Goal: Transaction & Acquisition: Purchase product/service

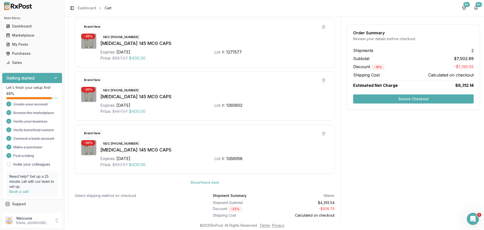
scroll to position [495, 0]
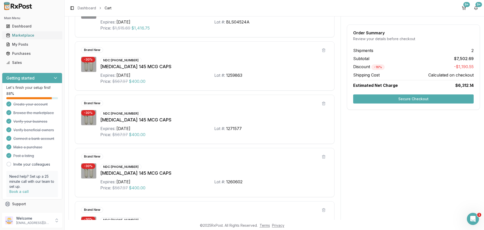
click at [30, 36] on div "Marketplace" at bounding box center [32, 35] width 52 height 5
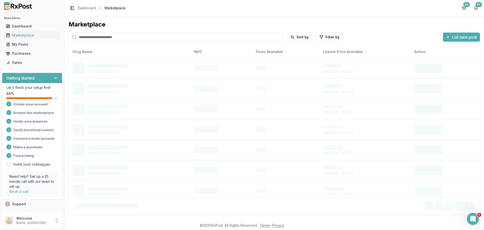
click at [120, 38] on input "search" at bounding box center [176, 36] width 214 height 9
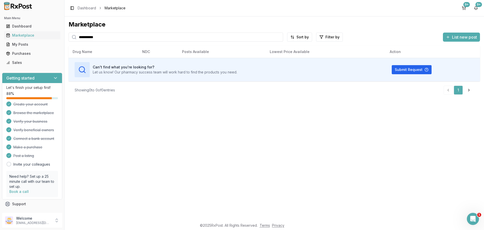
drag, startPoint x: 118, startPoint y: 37, endPoint x: 78, endPoint y: 37, distance: 40.6
click at [78, 37] on input "**********" at bounding box center [176, 36] width 214 height 9
type input "**********"
click at [111, 37] on input "**********" at bounding box center [176, 36] width 214 height 9
click at [25, 34] on div "Marketplace" at bounding box center [32, 35] width 52 height 5
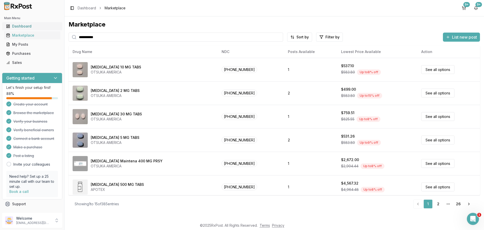
click at [30, 23] on link "Dashboard" at bounding box center [32, 26] width 56 height 9
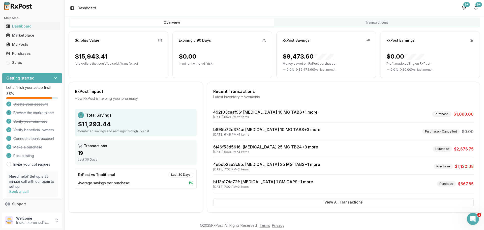
scroll to position [32, 0]
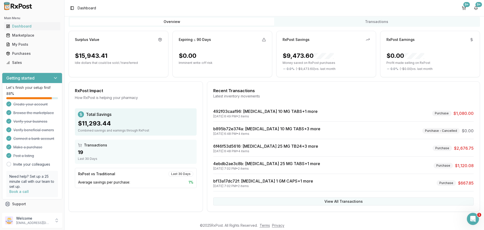
click at [327, 199] on button "View All Transactions" at bounding box center [343, 201] width 260 height 8
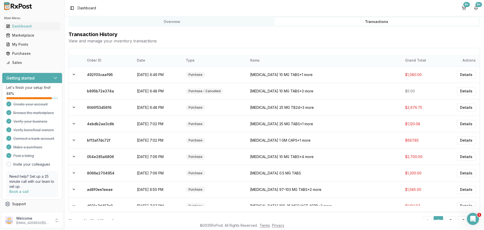
scroll to position [0, 0]
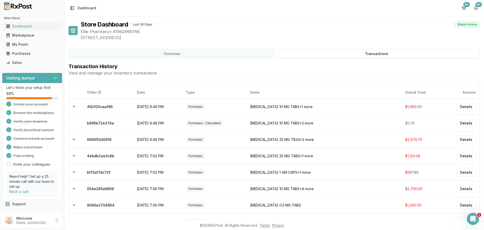
click at [184, 54] on button "Overview" at bounding box center [172, 54] width 205 height 8
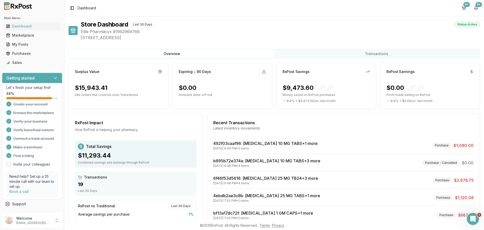
click at [347, 53] on button "Transactions" at bounding box center [376, 54] width 205 height 8
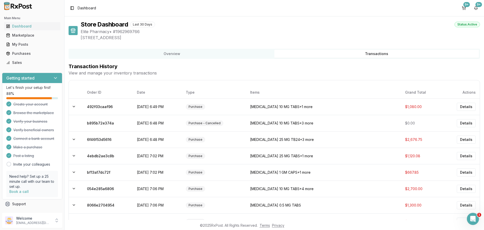
click at [244, 56] on button "Overview" at bounding box center [172, 54] width 205 height 8
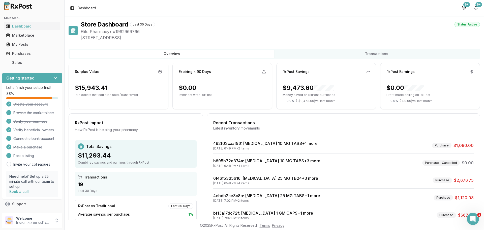
click at [159, 50] on button "Overview" at bounding box center [172, 54] width 205 height 8
click at [32, 44] on div "My Posts" at bounding box center [32, 44] width 52 height 5
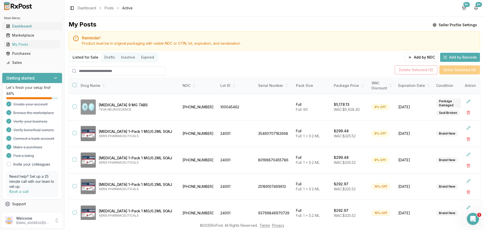
click at [30, 27] on div "Dashboard" at bounding box center [32, 26] width 52 height 5
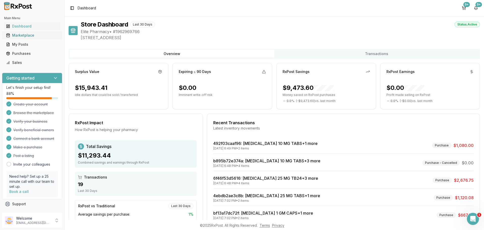
click at [35, 33] on div "Marketplace" at bounding box center [32, 35] width 52 height 5
